Goal: Task Accomplishment & Management: Use online tool/utility

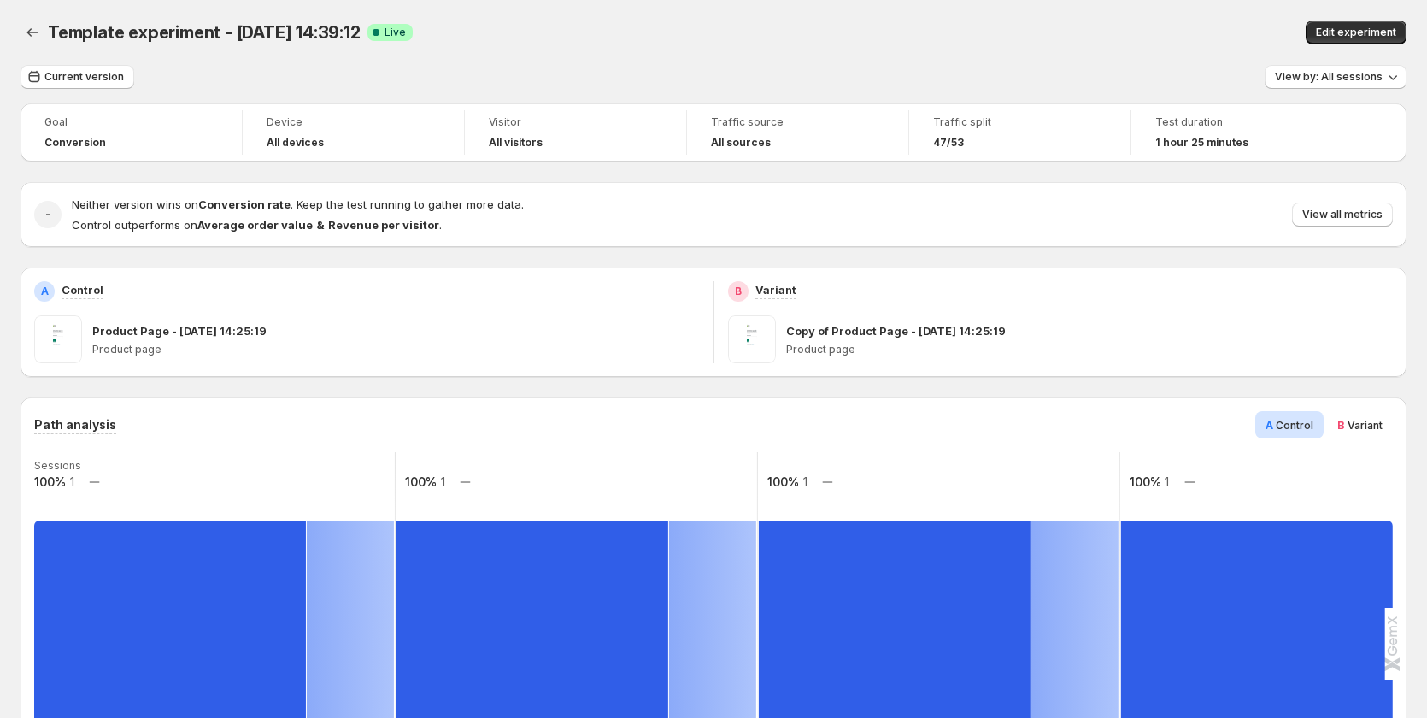
scroll to position [85, 0]
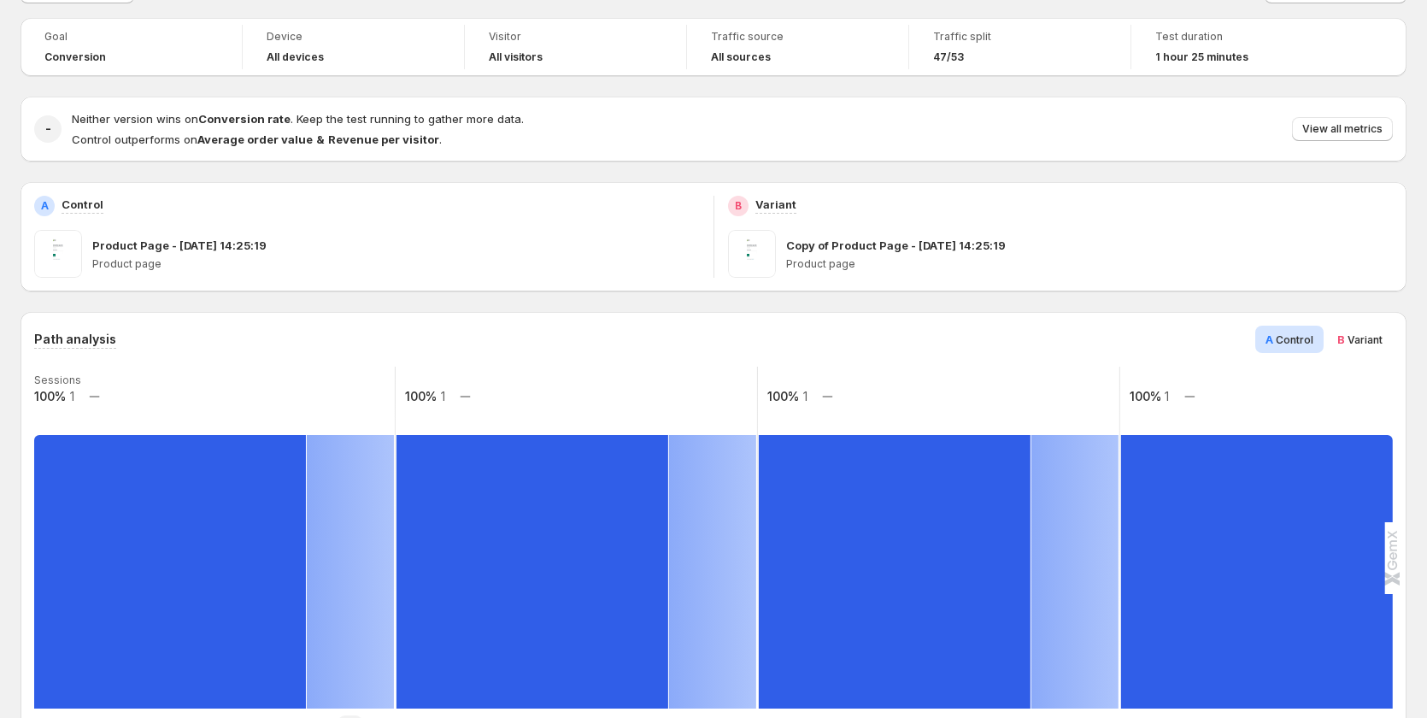
click at [1357, 331] on span "B Variant" at bounding box center [1359, 339] width 45 height 17
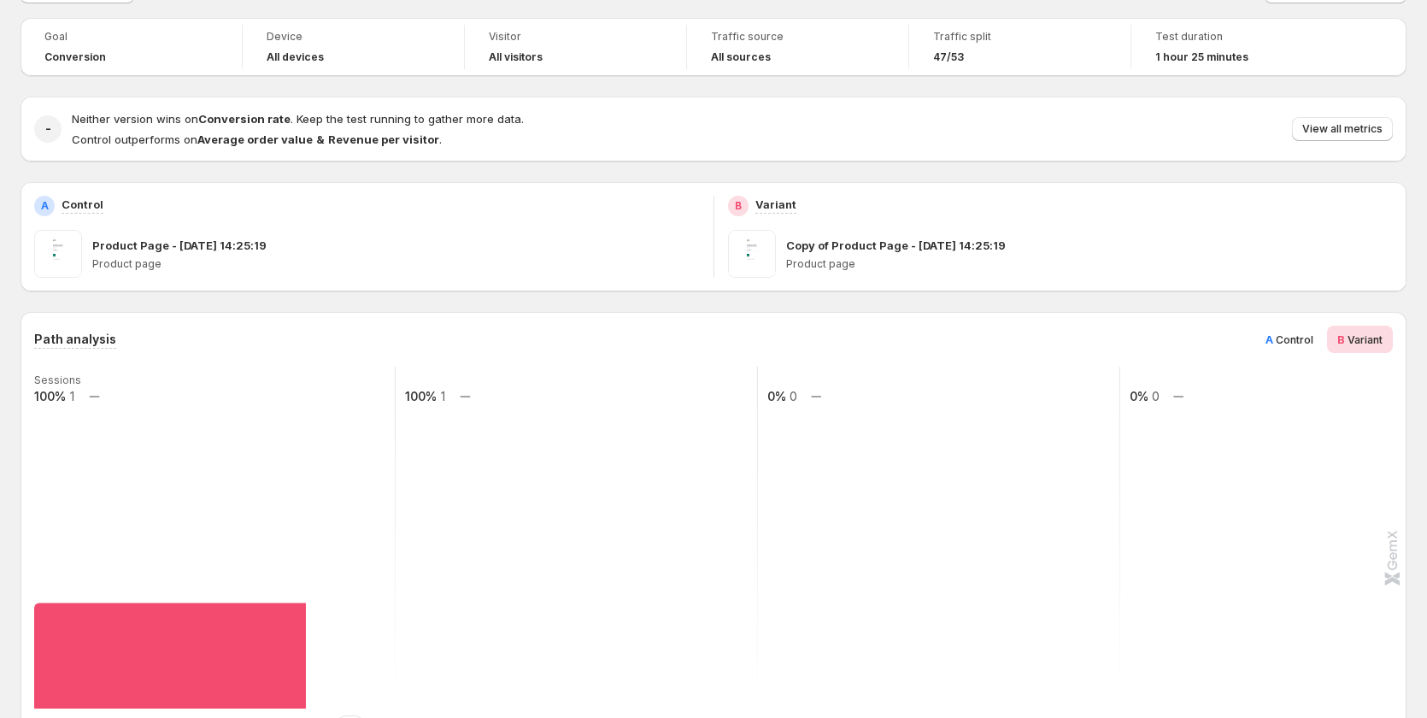
click at [1313, 334] on span "Control" at bounding box center [1294, 339] width 38 height 13
